Goal: Task Accomplishment & Management: Manage account settings

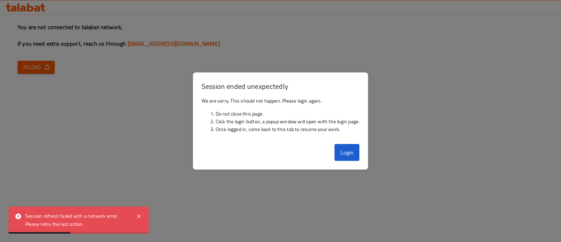
click at [353, 155] on button "Login" at bounding box center [347, 152] width 25 height 17
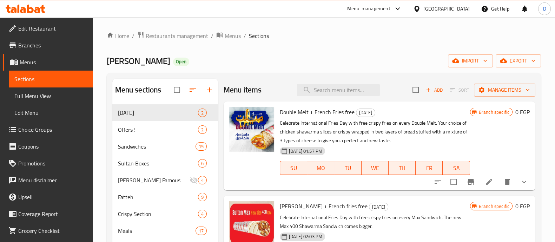
click at [37, 6] on icon at bounding box center [26, 9] width 40 height 8
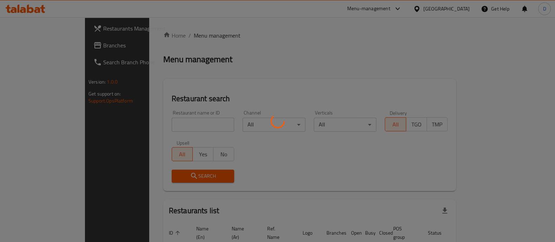
click at [156, 122] on div at bounding box center [277, 121] width 555 height 242
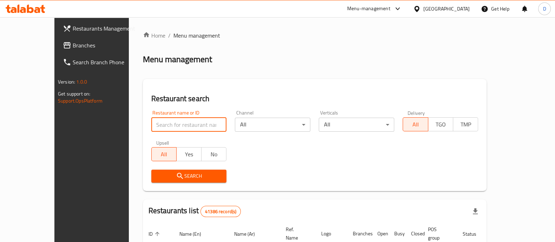
click at [156, 122] on input "search" at bounding box center [188, 125] width 75 height 14
click at [151, 127] on input "67" at bounding box center [188, 125] width 75 height 14
paste input "93779"
type input "693779"
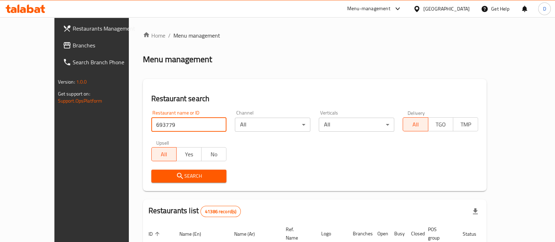
click button "Search" at bounding box center [188, 175] width 75 height 13
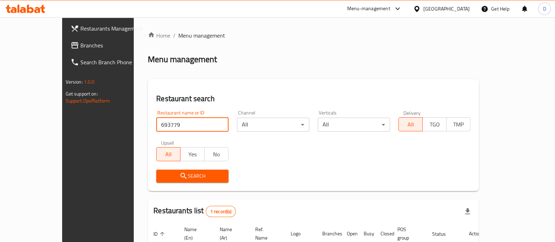
scroll to position [57, 0]
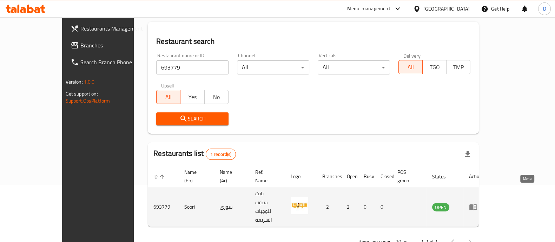
click at [477, 202] on icon "enhanced table" at bounding box center [473, 206] width 8 height 8
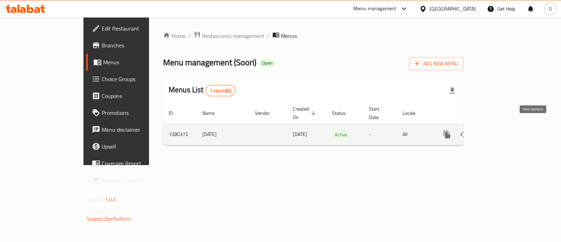
click at [501, 131] on icon "enhanced table" at bounding box center [498, 134] width 6 height 6
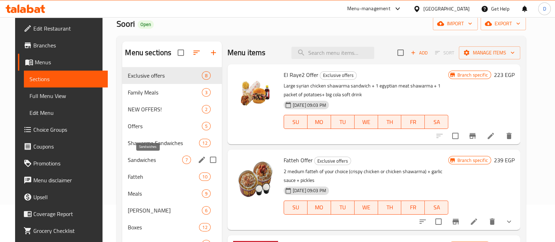
scroll to position [39, 0]
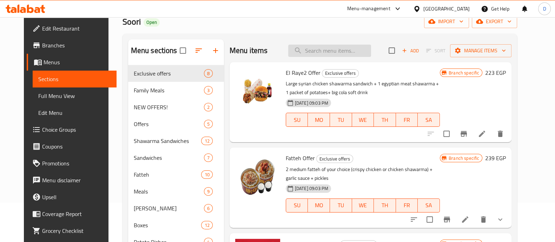
click at [298, 50] on input "search" at bounding box center [329, 51] width 83 height 12
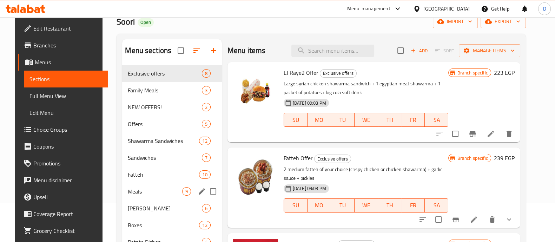
scroll to position [51, 0]
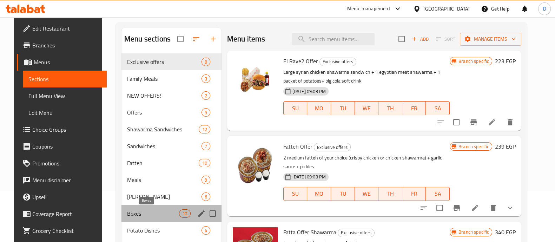
click at [161, 213] on span "Boxes" at bounding box center [153, 213] width 52 height 8
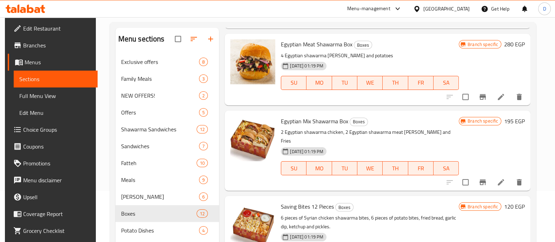
scroll to position [554, 0]
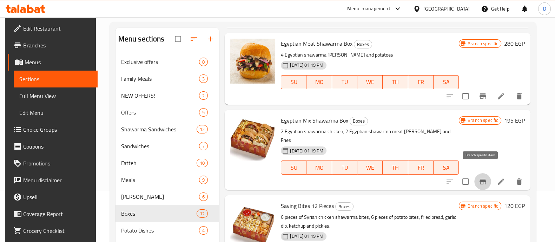
click at [478, 177] on icon "Branch-specific-item" at bounding box center [482, 181] width 8 height 8
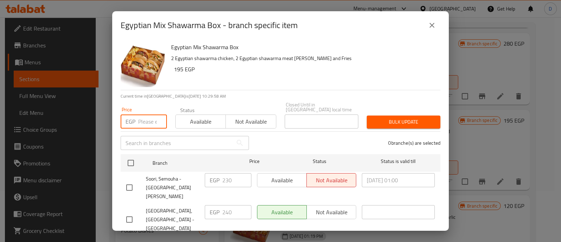
click at [140, 117] on input "number" at bounding box center [152, 121] width 29 height 14
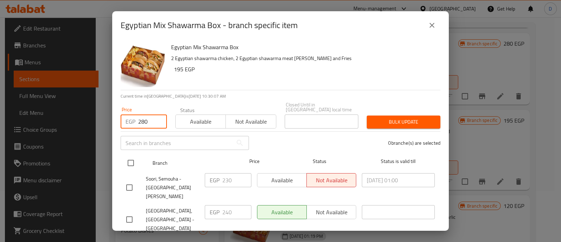
type input "280"
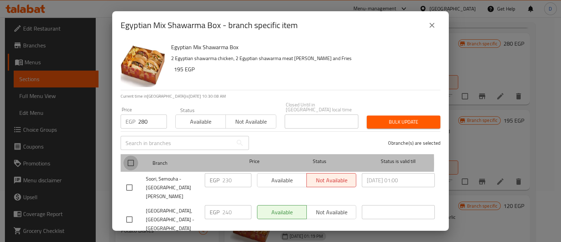
click at [132, 158] on input "checkbox" at bounding box center [131, 162] width 15 height 15
checkbox input "true"
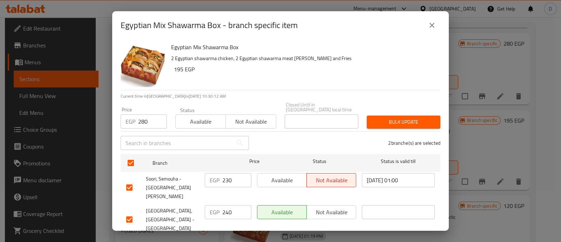
click at [393, 118] on span "Bulk update" at bounding box center [404, 122] width 62 height 9
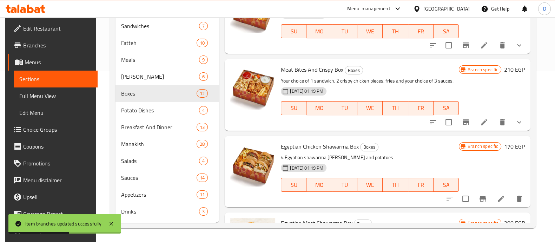
scroll to position [186, 0]
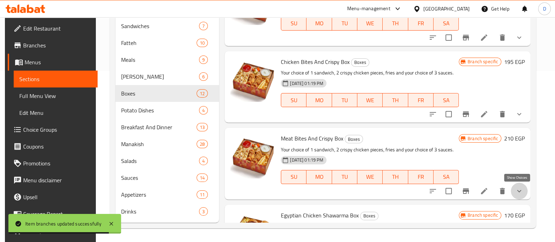
click at [515, 192] on icon "show more" at bounding box center [519, 191] width 8 height 8
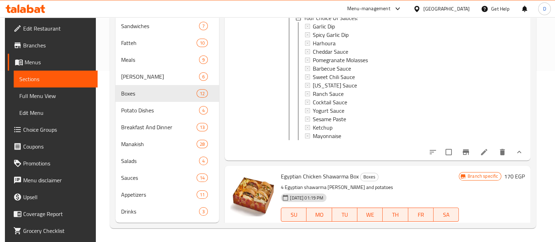
scroll to position [439, 0]
click at [464, 154] on icon "Branch-specific-item" at bounding box center [465, 151] width 6 height 6
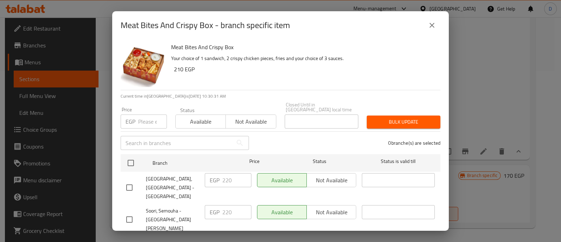
click at [146, 114] on input "number" at bounding box center [152, 121] width 29 height 14
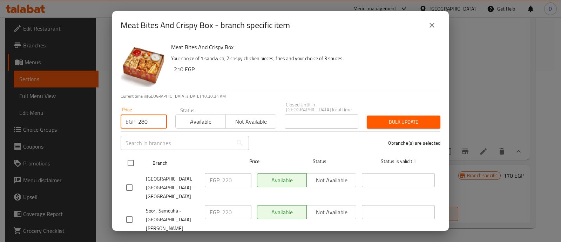
type input "280"
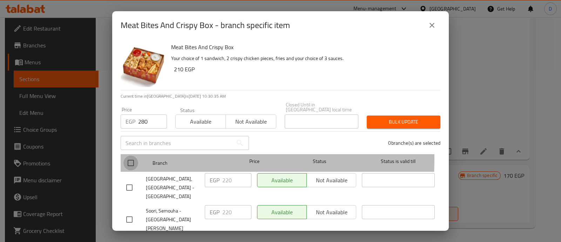
click at [130, 155] on input "checkbox" at bounding box center [131, 162] width 15 height 15
checkbox input "true"
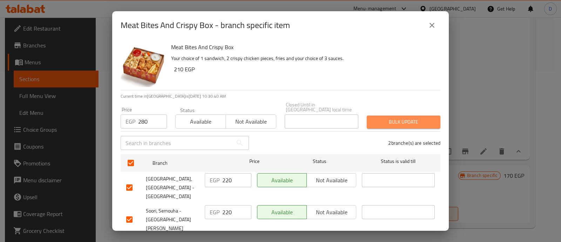
click at [408, 120] on span "Bulk update" at bounding box center [404, 122] width 62 height 9
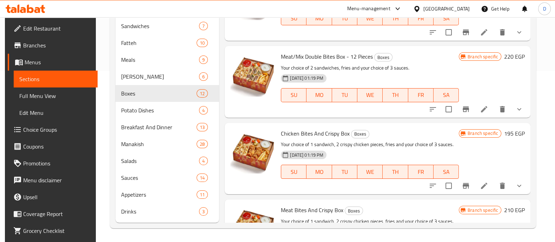
scroll to position [113, 0]
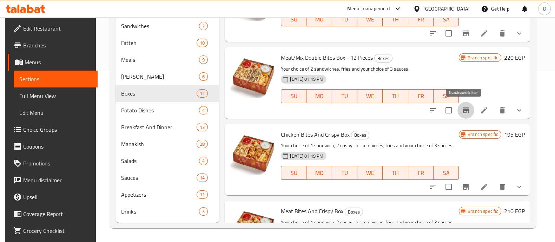
click at [462, 109] on icon "Branch-specific-item" at bounding box center [465, 110] width 6 height 6
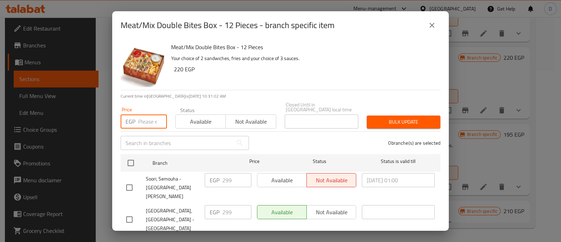
click at [142, 114] on input "number" at bounding box center [152, 121] width 29 height 14
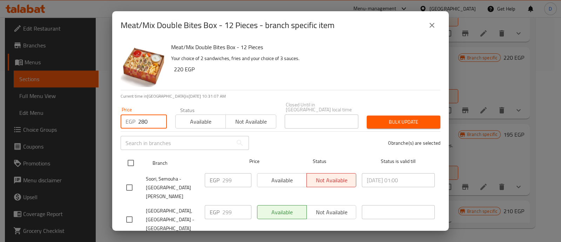
type input "280"
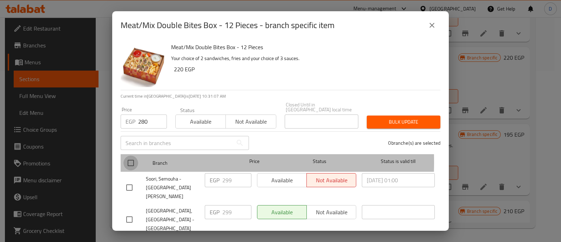
click at [131, 157] on input "checkbox" at bounding box center [131, 162] width 15 height 15
checkbox input "true"
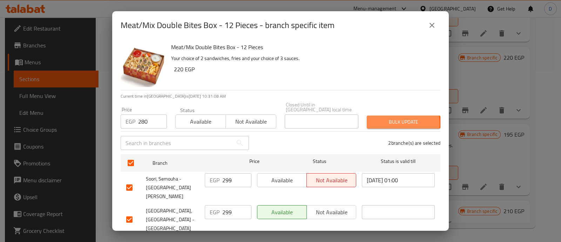
click at [383, 119] on span "Bulk update" at bounding box center [404, 122] width 62 height 9
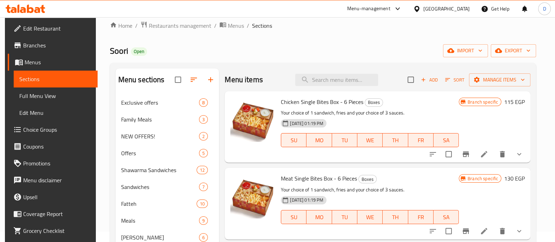
scroll to position [9, 0]
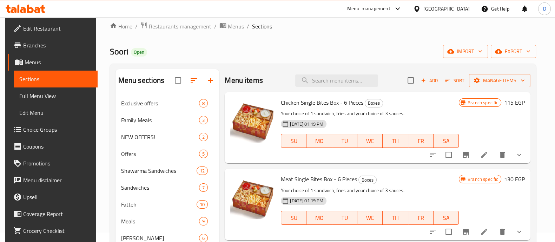
click at [124, 27] on link "Home" at bounding box center [121, 26] width 22 height 8
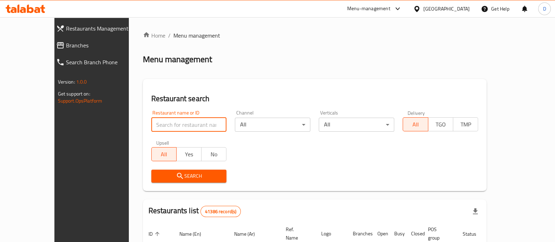
click at [170, 119] on input "search" at bounding box center [188, 125] width 75 height 14
type input "smash it"
click button "Search" at bounding box center [188, 175] width 75 height 13
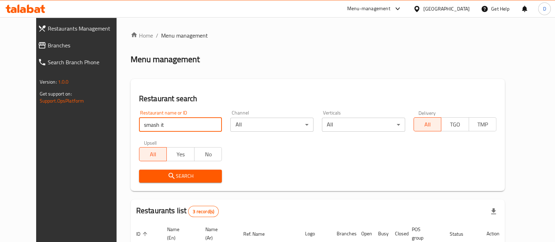
scroll to position [115, 0]
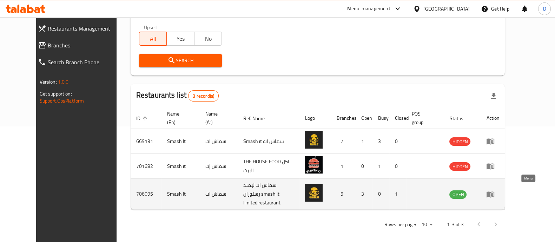
click at [493, 193] on icon "enhanced table" at bounding box center [492, 194] width 2 height 3
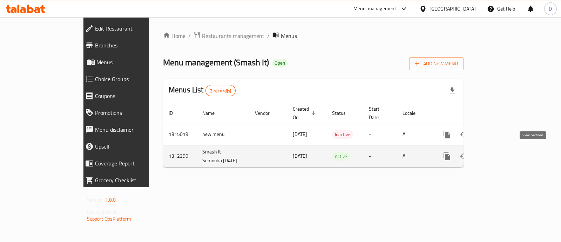
click at [506, 148] on link "enhanced table" at bounding box center [497, 156] width 17 height 17
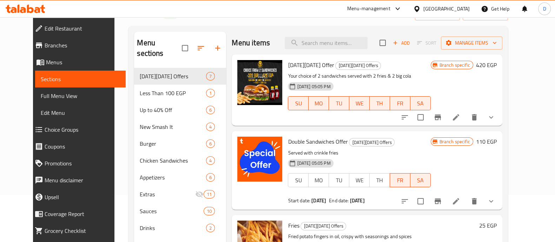
scroll to position [47, 0]
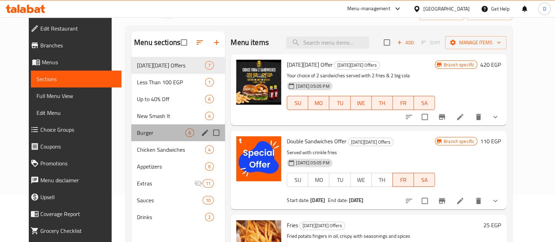
click at [163, 125] on div "Burger 6" at bounding box center [178, 132] width 94 height 17
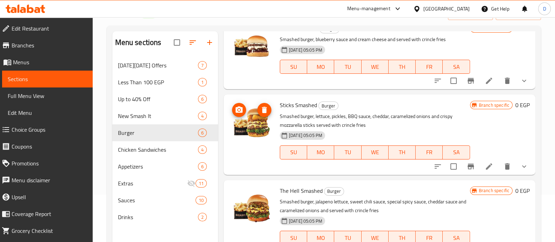
scroll to position [279, 0]
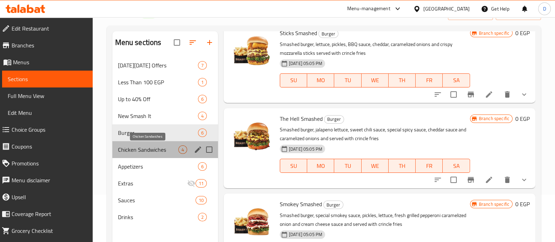
click at [139, 147] on span "Chicken Sandwiches" at bounding box center [148, 149] width 60 height 8
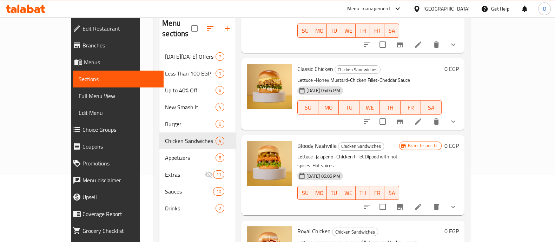
scroll to position [98, 0]
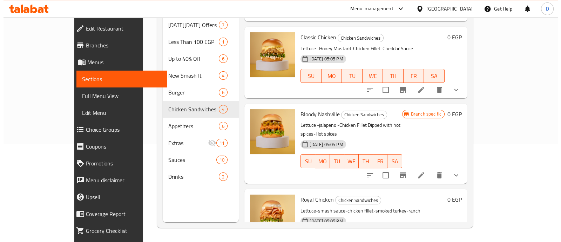
scroll to position [162, 0]
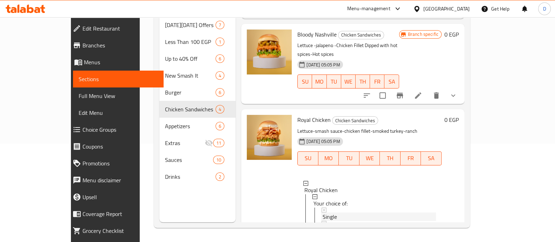
click at [358, 212] on div "Single" at bounding box center [378, 216] width 113 height 8
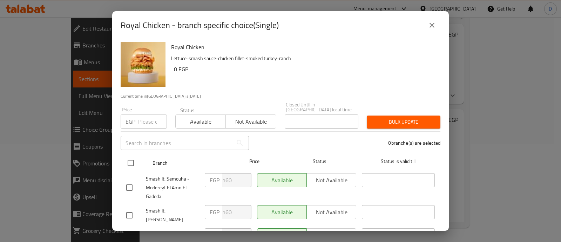
scroll to position [68, 0]
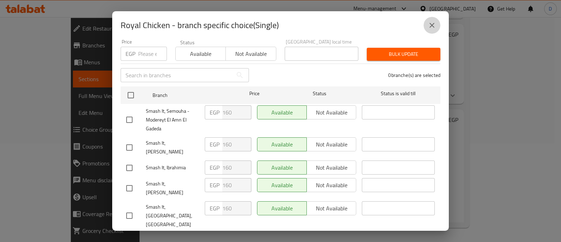
click at [437, 25] on button "close" at bounding box center [432, 25] width 17 height 17
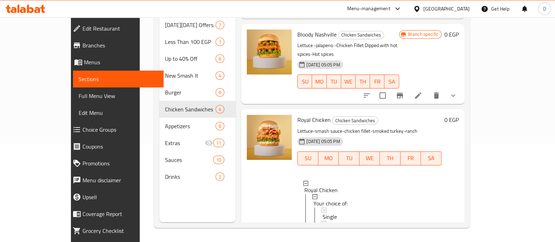
click at [381, 226] on div "Double" at bounding box center [378, 230] width 113 height 8
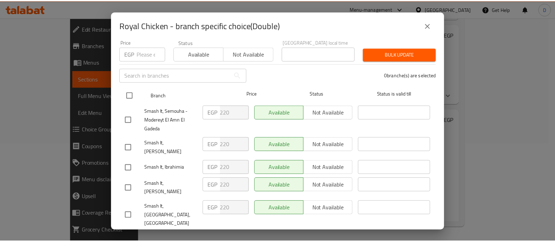
scroll to position [0, 0]
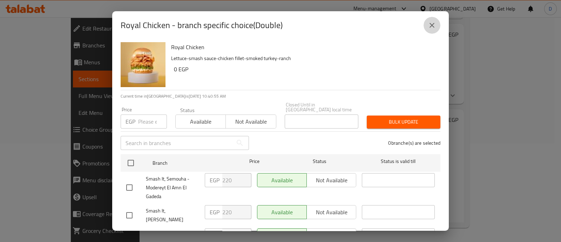
click at [425, 28] on button "close" at bounding box center [432, 25] width 17 height 17
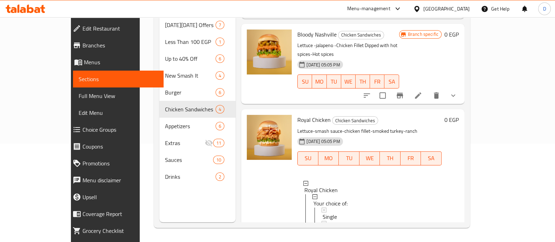
scroll to position [102, 0]
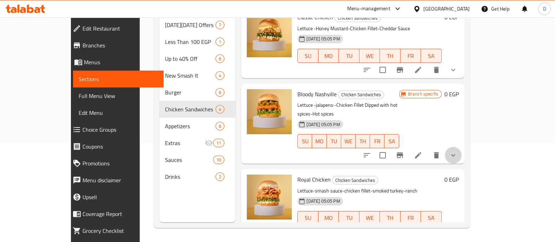
click at [461, 147] on button "show more" at bounding box center [453, 155] width 17 height 17
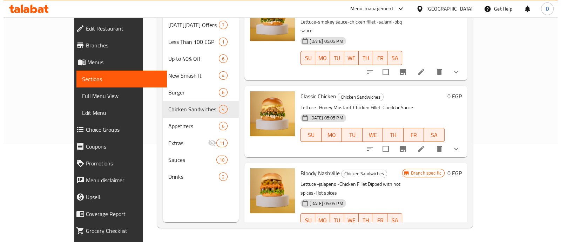
scroll to position [21, 0]
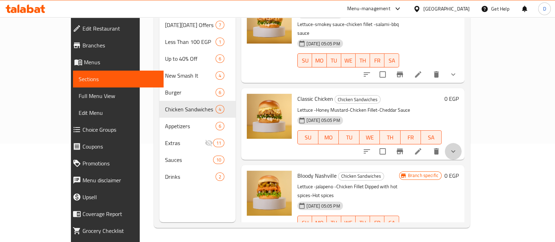
click at [461, 143] on button "show more" at bounding box center [453, 151] width 17 height 17
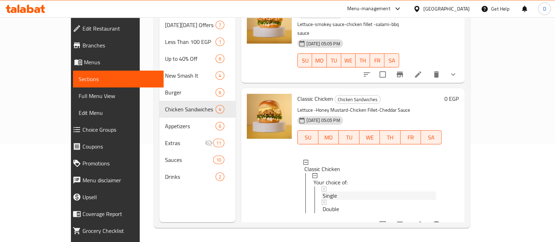
click at [360, 191] on div "Single" at bounding box center [378, 195] width 113 height 8
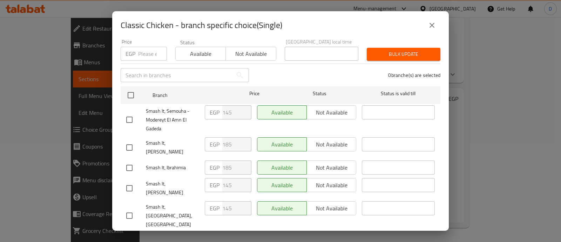
scroll to position [0, 0]
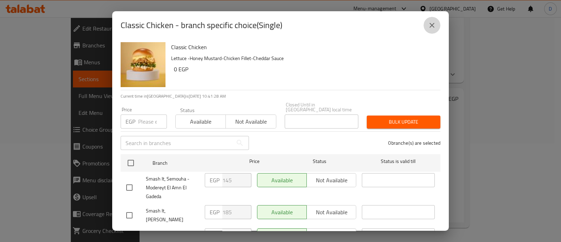
click at [433, 22] on icon "close" at bounding box center [432, 25] width 8 height 8
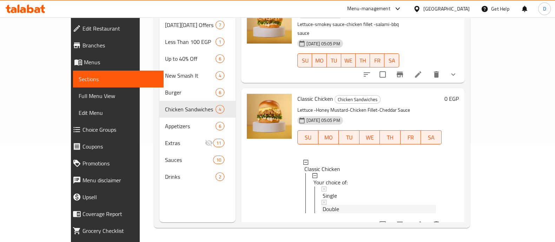
click at [322, 205] on span "Double" at bounding box center [330, 209] width 16 height 8
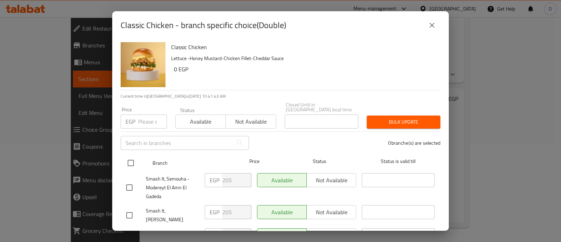
scroll to position [68, 0]
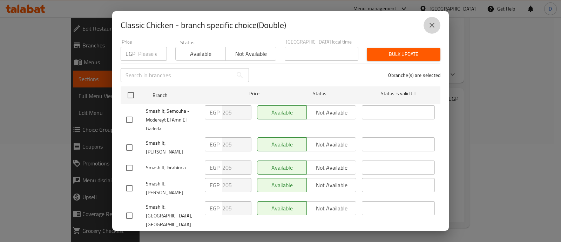
click at [427, 24] on button "close" at bounding box center [432, 25] width 17 height 17
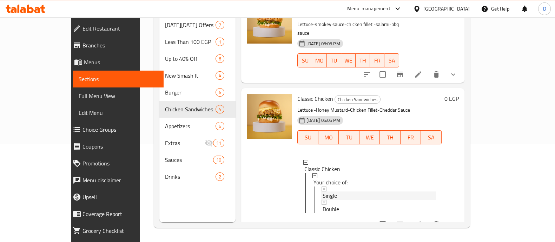
click at [351, 191] on div "Single" at bounding box center [378, 195] width 113 height 8
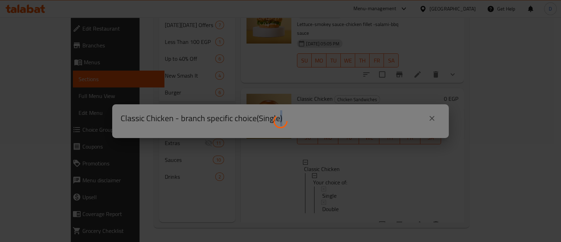
click at [351, 165] on div at bounding box center [280, 121] width 561 height 242
